Goal: Task Accomplishment & Management: Use online tool/utility

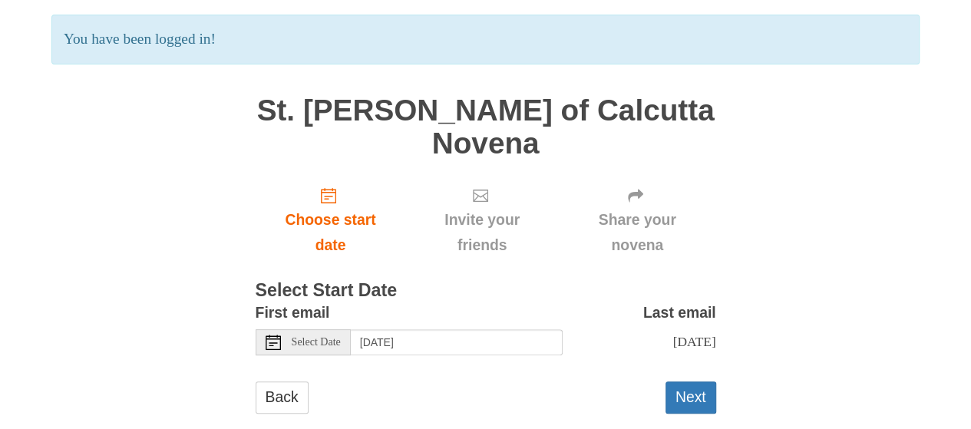
scroll to position [149, 0]
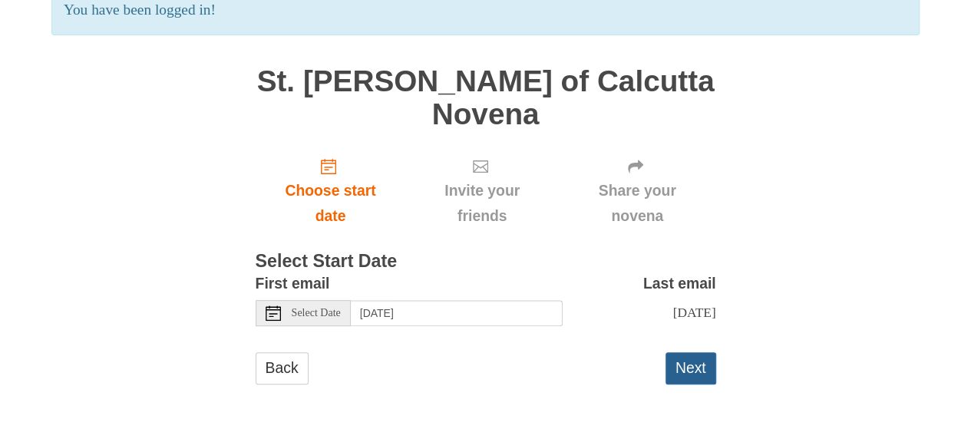
click at [686, 368] on button "Next" at bounding box center [690, 367] width 51 height 31
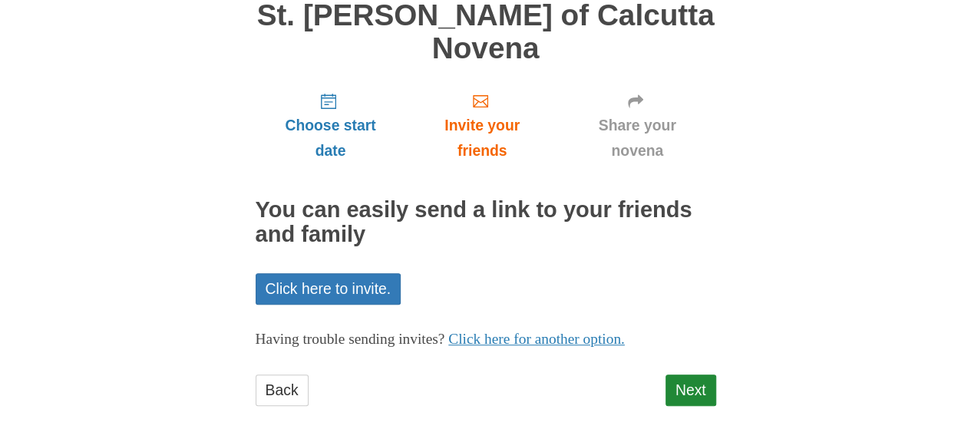
scroll to position [149, 0]
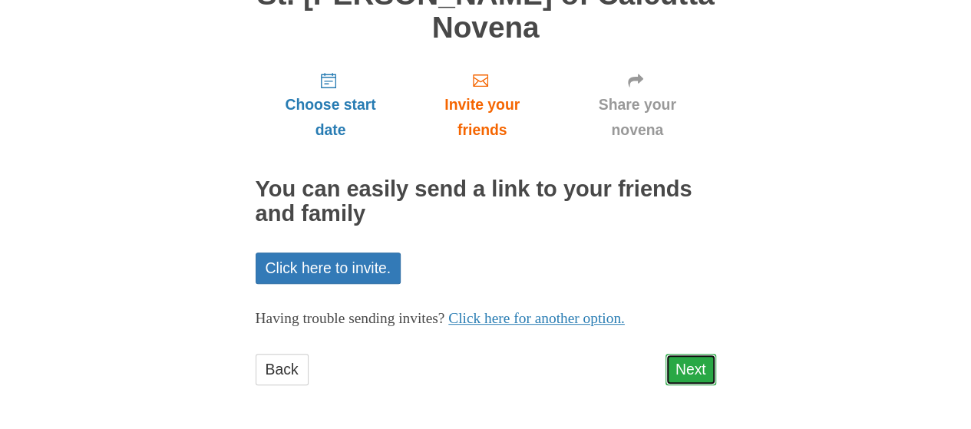
click at [698, 372] on link "Next" at bounding box center [690, 369] width 51 height 31
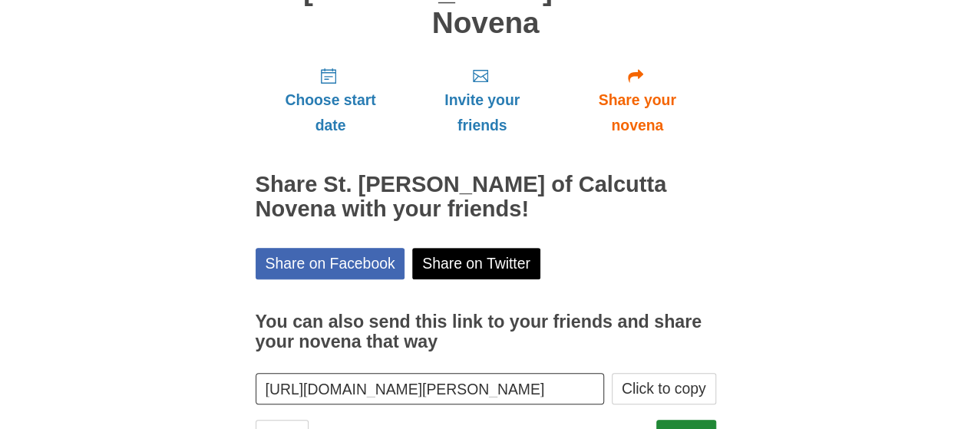
scroll to position [218, 0]
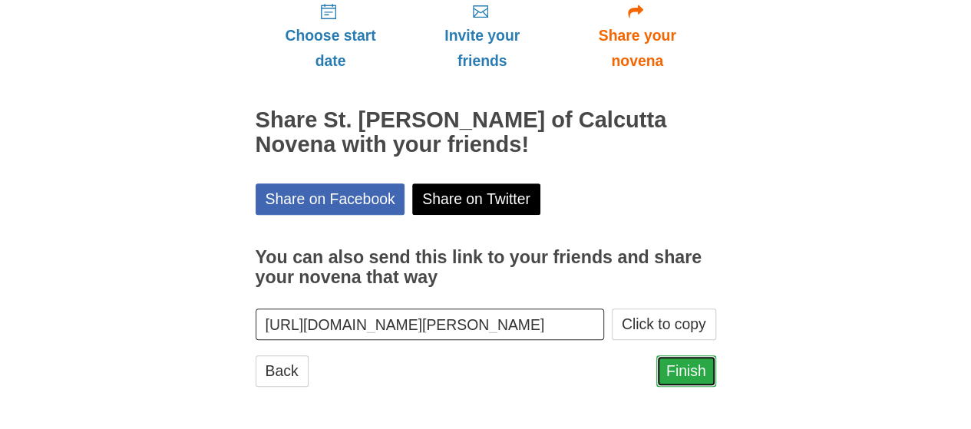
click at [693, 370] on link "Finish" at bounding box center [686, 370] width 60 height 31
